Goal: Check status: Check status

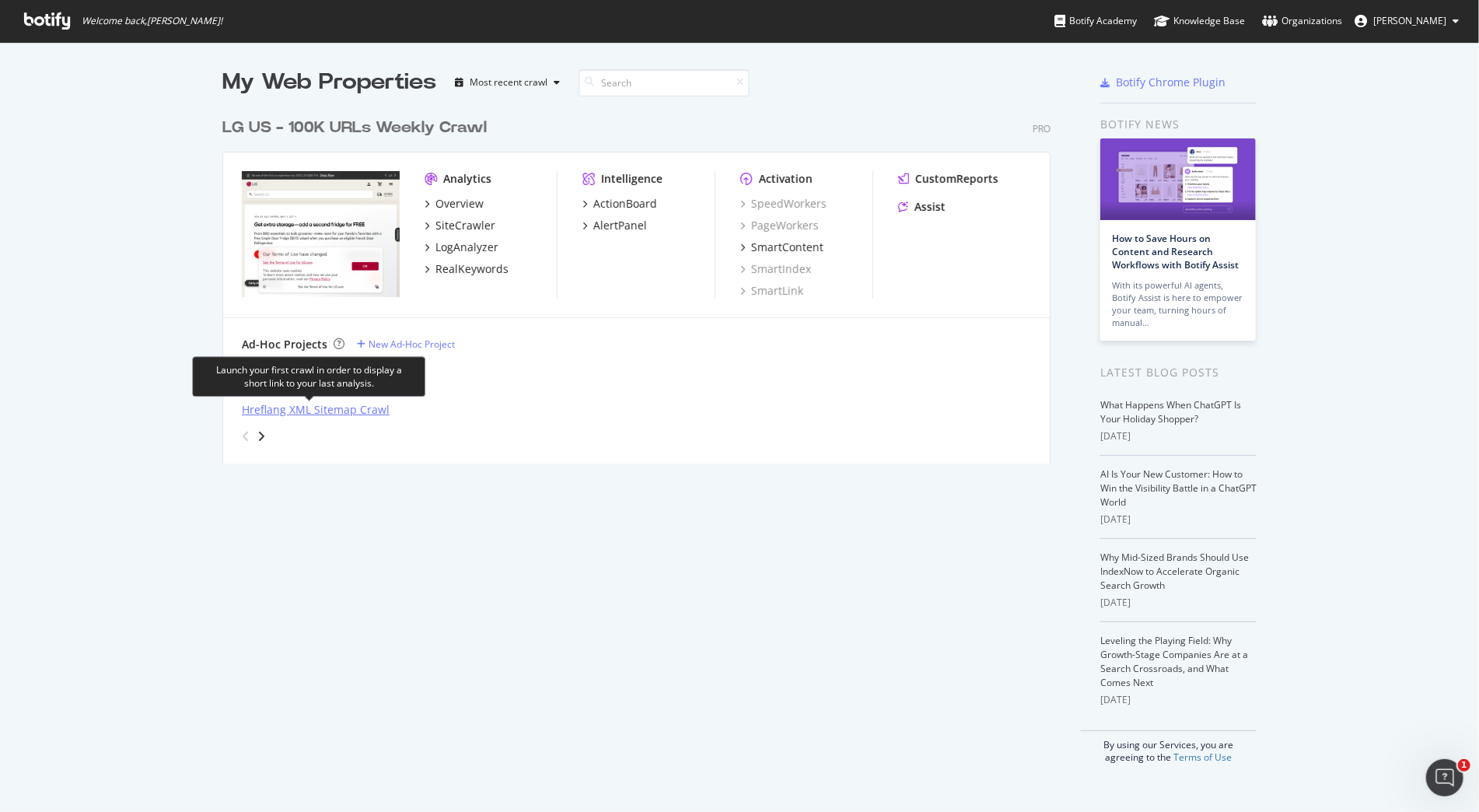
click at [309, 406] on div "Hreflang XML Sitemap Crawl" at bounding box center [316, 409] width 148 height 16
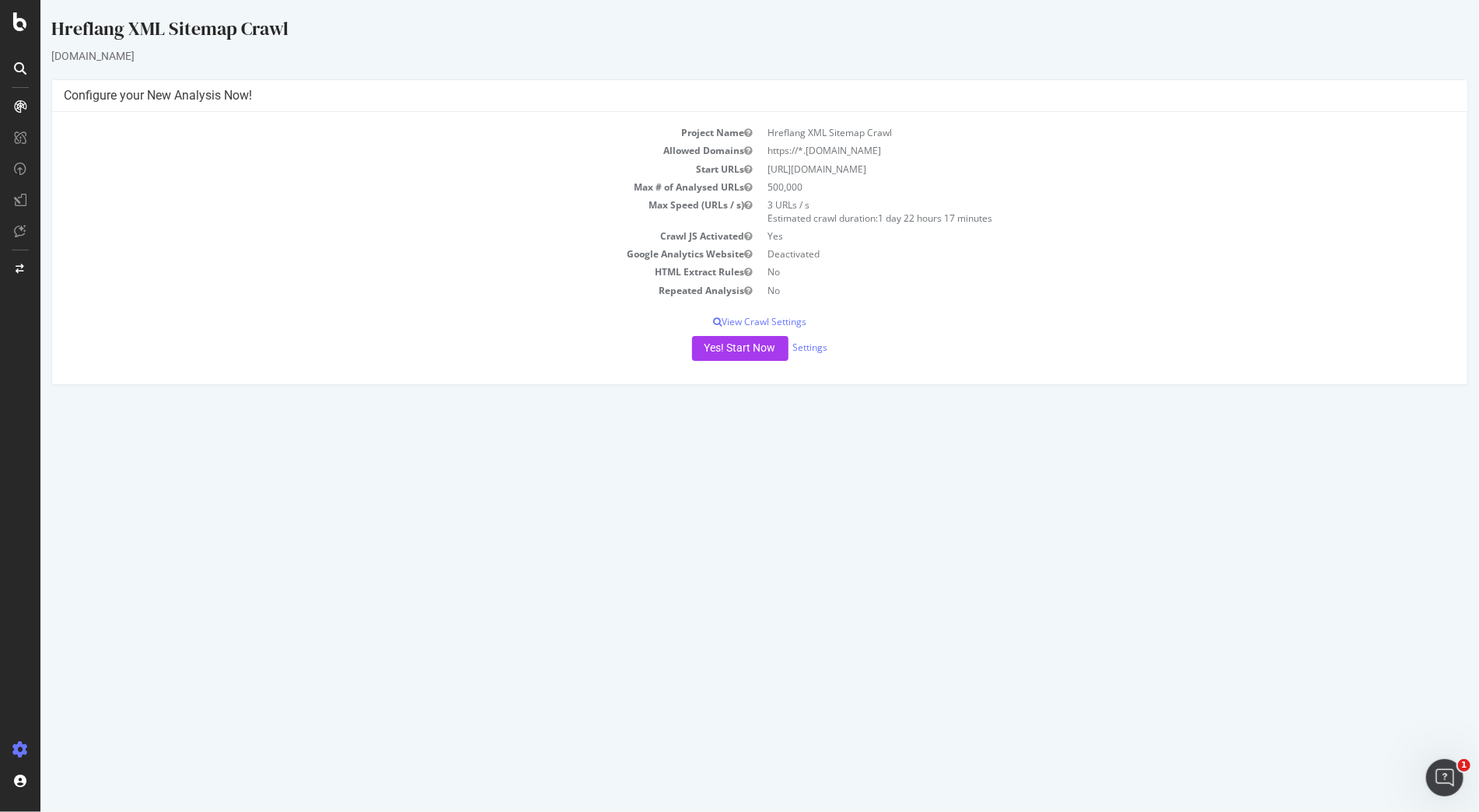
drag, startPoint x: 570, startPoint y: 195, endPoint x: 563, endPoint y: 192, distance: 7.6
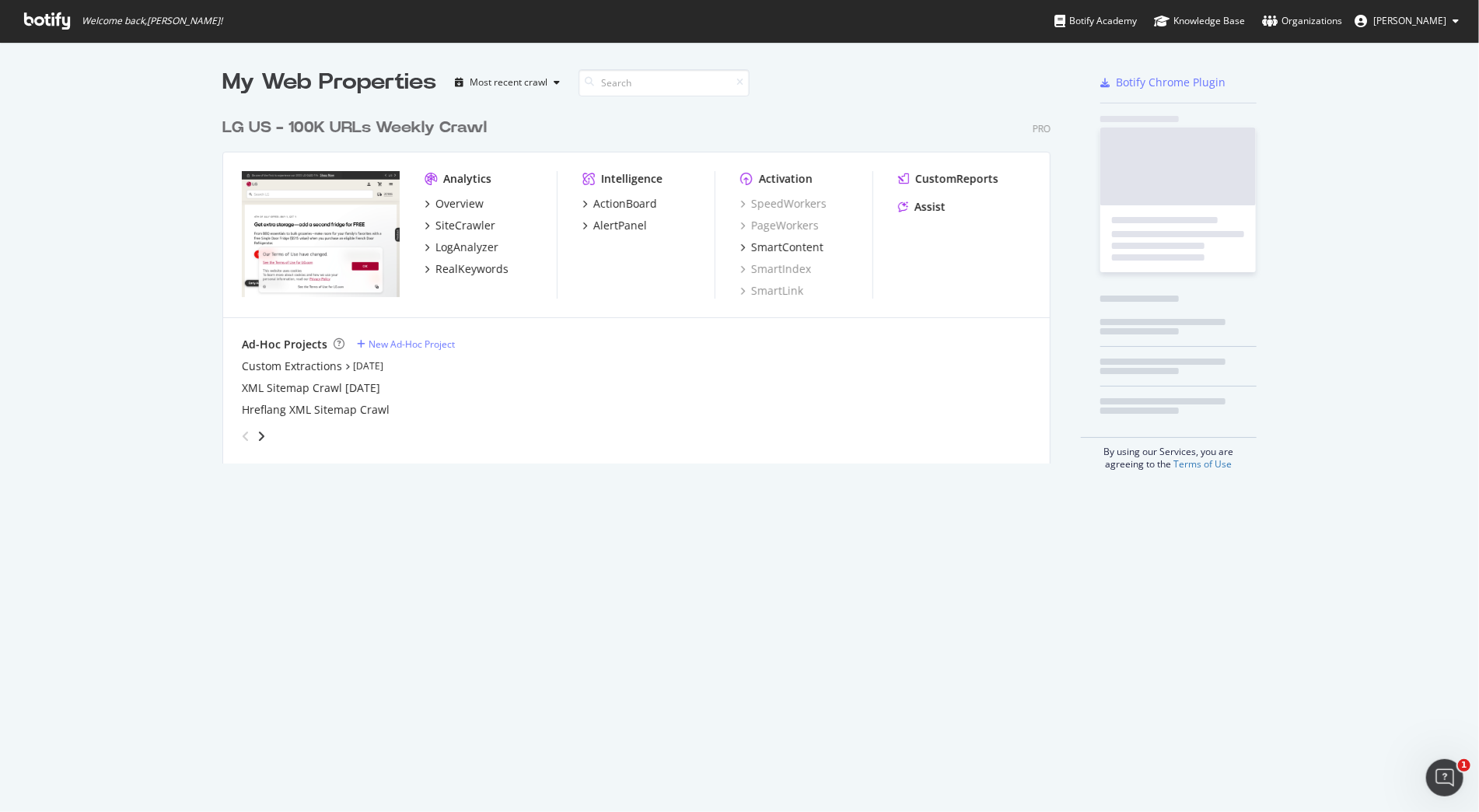
scroll to position [803, 1460]
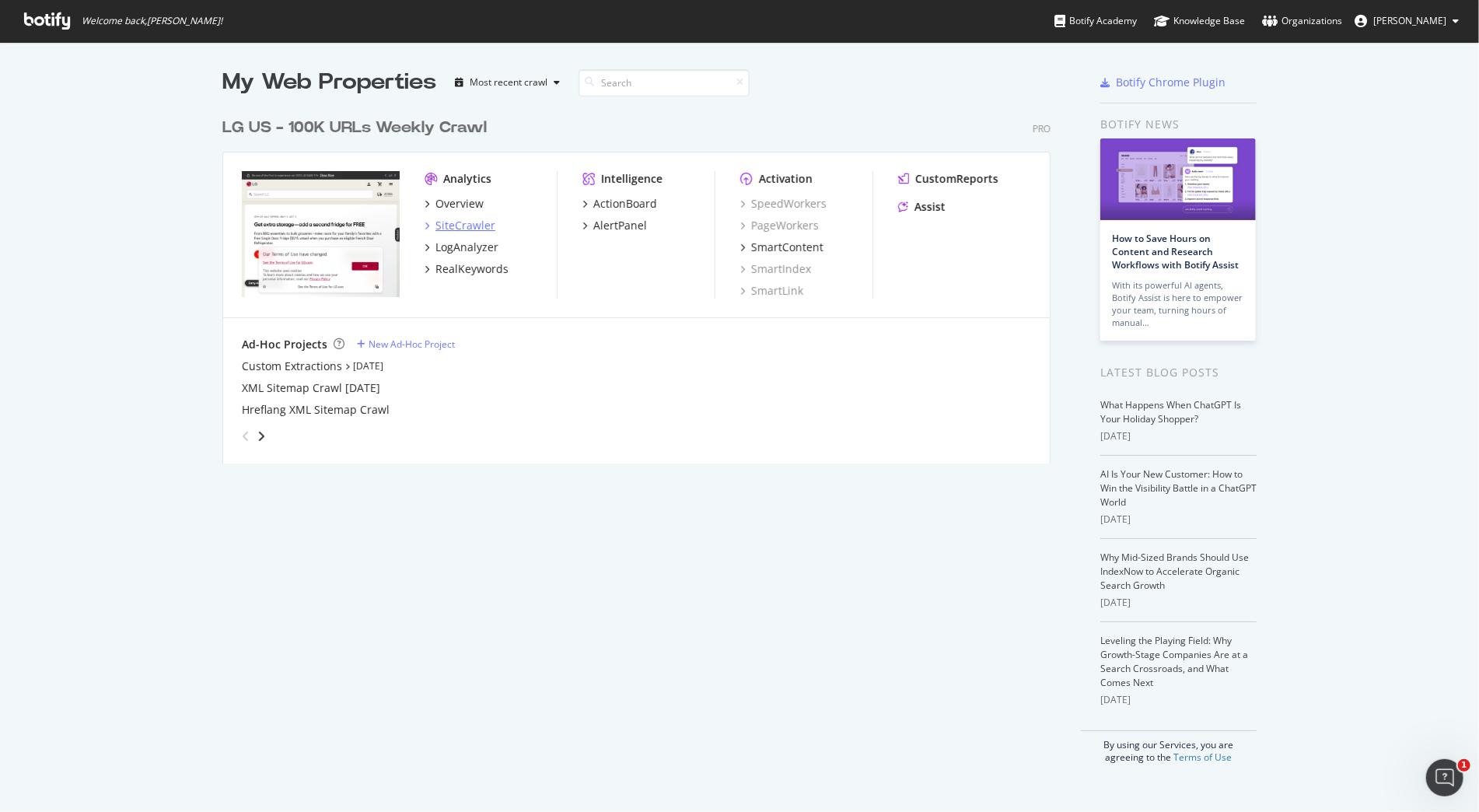
click at [435, 228] on div "SiteCrawler" at bounding box center [465, 225] width 60 height 16
